Goal: Task Accomplishment & Management: Use online tool/utility

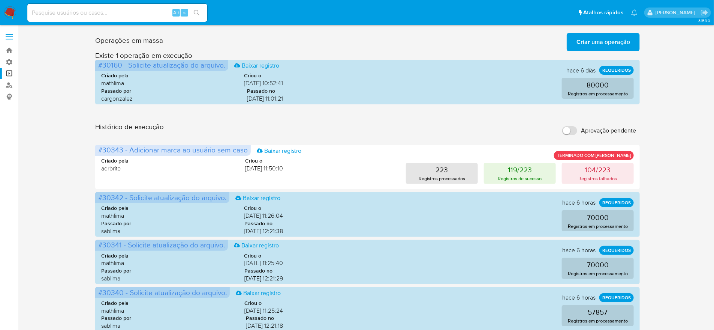
click at [601, 40] on span "Criar uma operação" at bounding box center [604, 42] width 54 height 16
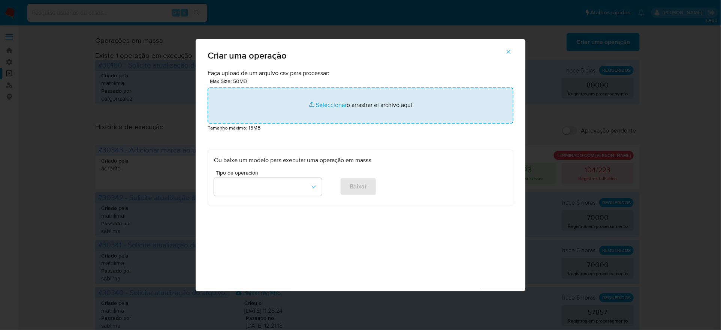
click at [370, 123] on input "file" at bounding box center [361, 105] width 306 height 36
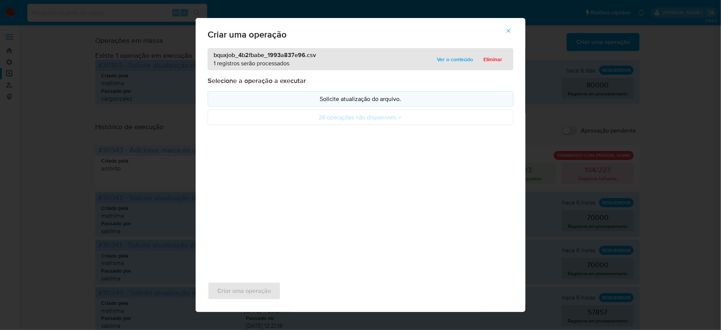
click at [371, 103] on p "Solicite atualização do arquivo." at bounding box center [360, 98] width 293 height 9
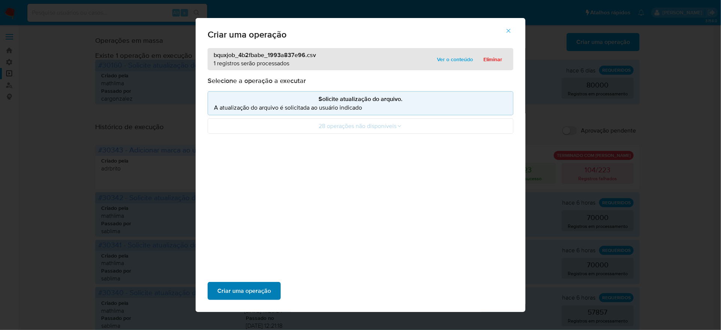
click at [271, 282] on span "Criar uma operação" at bounding box center [244, 290] width 54 height 16
click at [343, 112] on p "A atualização do arquivo é solicitada ao usuário indicado" at bounding box center [360, 107] width 293 height 9
click at [271, 282] on span "Criar uma operação" at bounding box center [244, 290] width 54 height 16
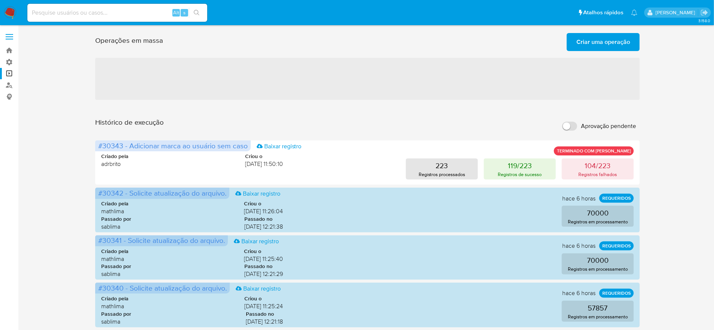
click at [581, 36] on span "Criar uma operação" at bounding box center [604, 42] width 54 height 16
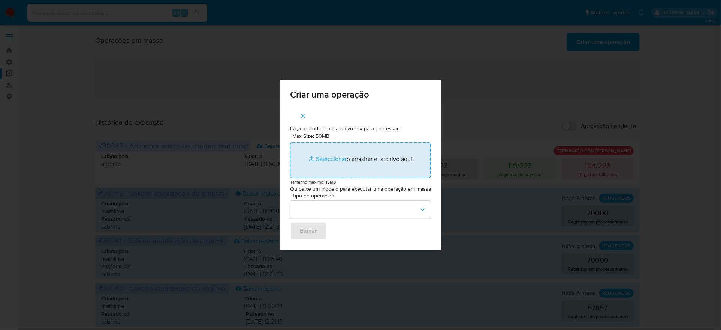
click at [373, 168] on input "Max Size: 50MB Seleccionar archivos" at bounding box center [360, 160] width 141 height 36
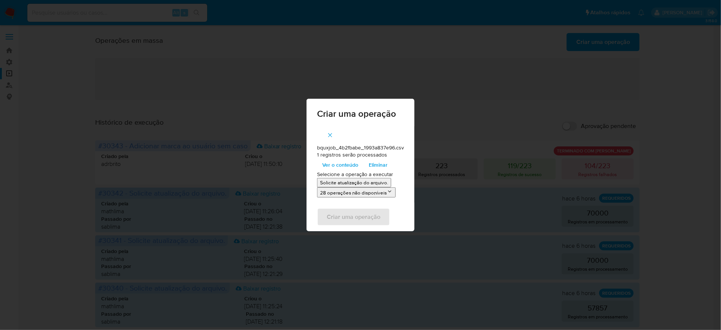
click at [337, 184] on p "Solicite atualização do arquivo." at bounding box center [354, 182] width 68 height 7
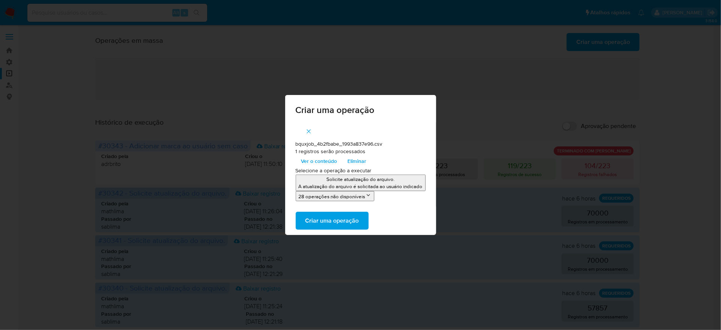
click at [347, 221] on span "Criar uma operação" at bounding box center [333, 220] width 54 height 16
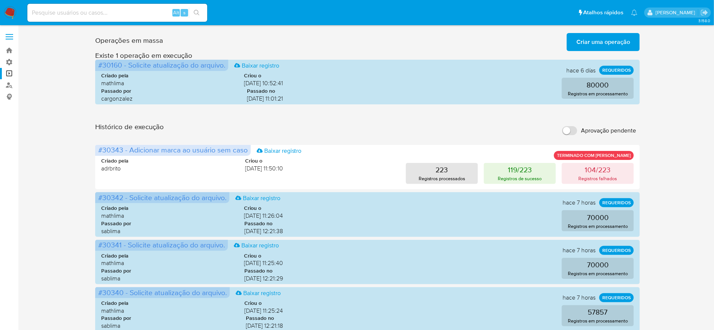
click at [571, 126] on input "Aprovação pendente" at bounding box center [569, 130] width 15 height 9
checkbox input "true"
